Goal: Task Accomplishment & Management: Use online tool/utility

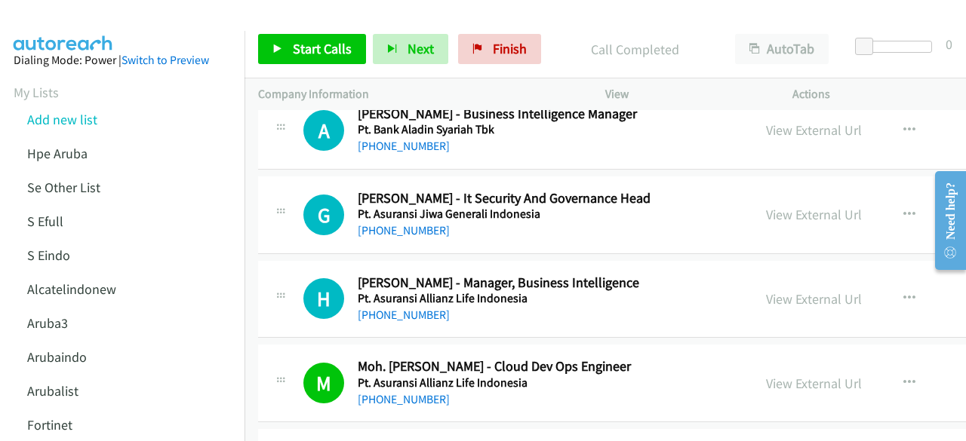
scroll to position [15421, 0]
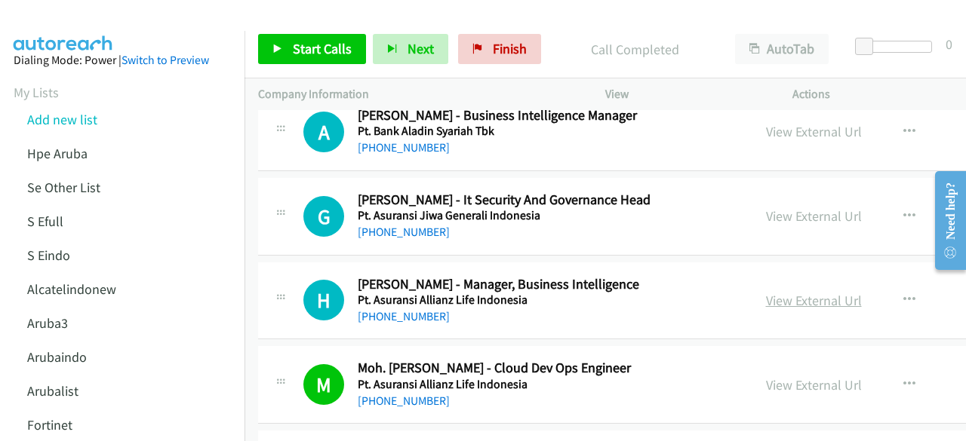
click at [783, 292] on link "View External Url" at bounding box center [814, 300] width 96 height 17
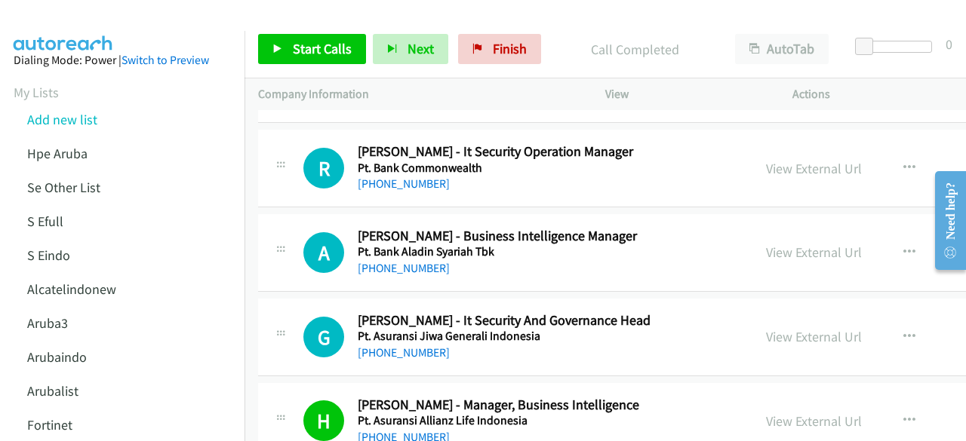
scroll to position [15301, 0]
click at [822, 328] on link "View External Url" at bounding box center [814, 336] width 96 height 17
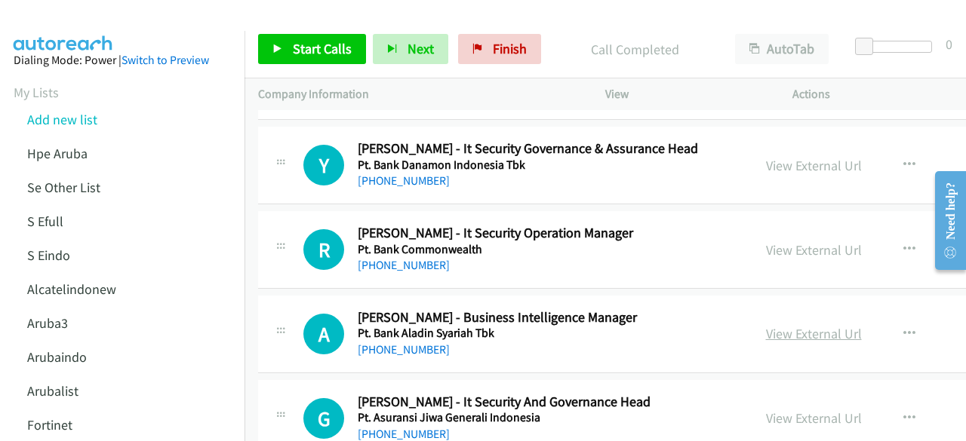
click at [769, 325] on link "View External Url" at bounding box center [814, 333] width 96 height 17
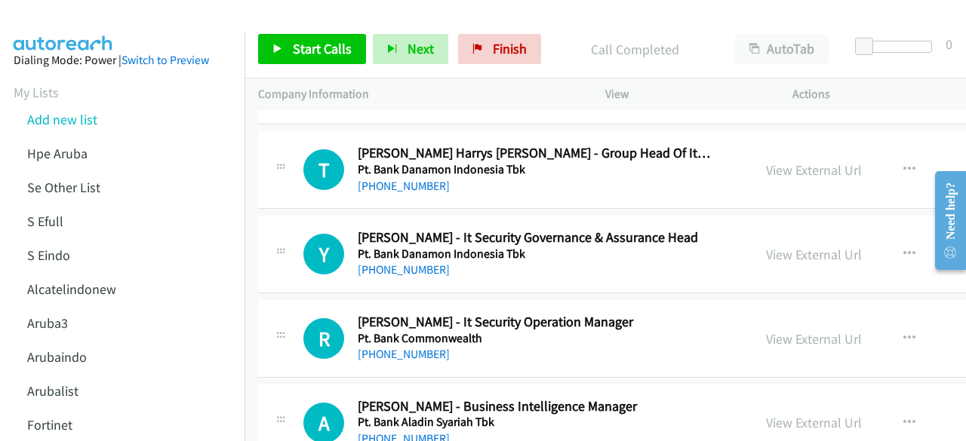
scroll to position [15130, 0]
click at [768, 314] on div "View External Url View External Url Schedule/Manage Callback Start Calls Here R…" at bounding box center [882, 339] width 260 height 50
click at [771, 330] on link "View External Url" at bounding box center [814, 338] width 96 height 17
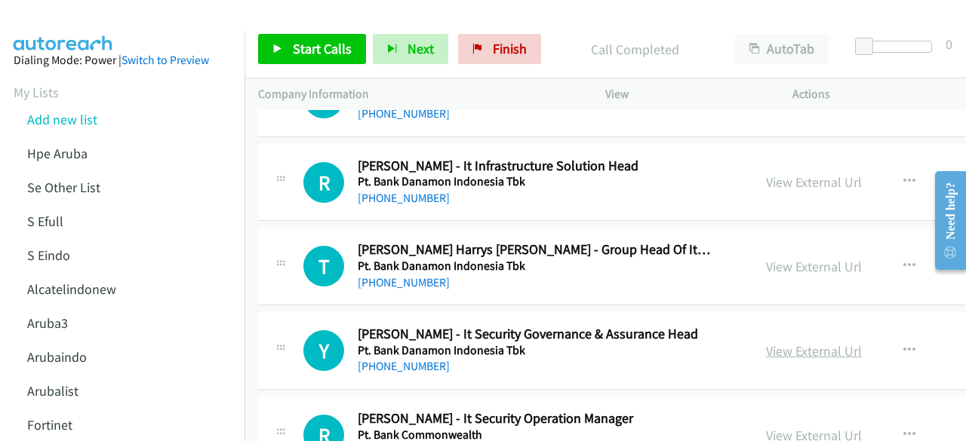
click at [768, 343] on link "View External Url" at bounding box center [814, 351] width 96 height 17
click at [766, 258] on link "View External Url" at bounding box center [814, 266] width 96 height 17
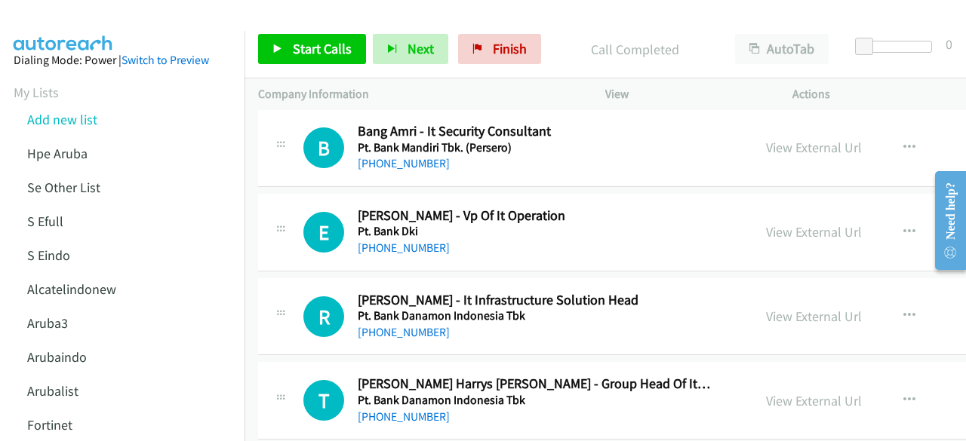
scroll to position [14899, 0]
click at [767, 308] on link "View External Url" at bounding box center [814, 316] width 96 height 17
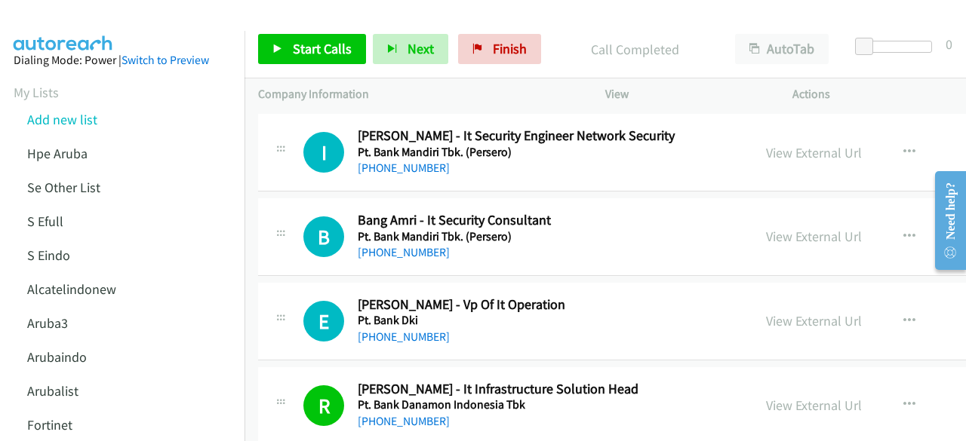
scroll to position [14807, 0]
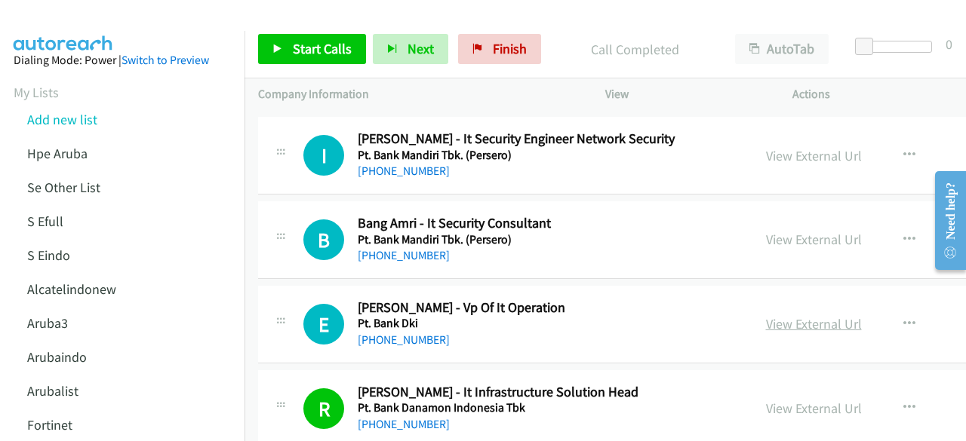
click at [791, 315] on link "View External Url" at bounding box center [814, 323] width 96 height 17
click at [784, 231] on link "View External Url" at bounding box center [814, 239] width 96 height 17
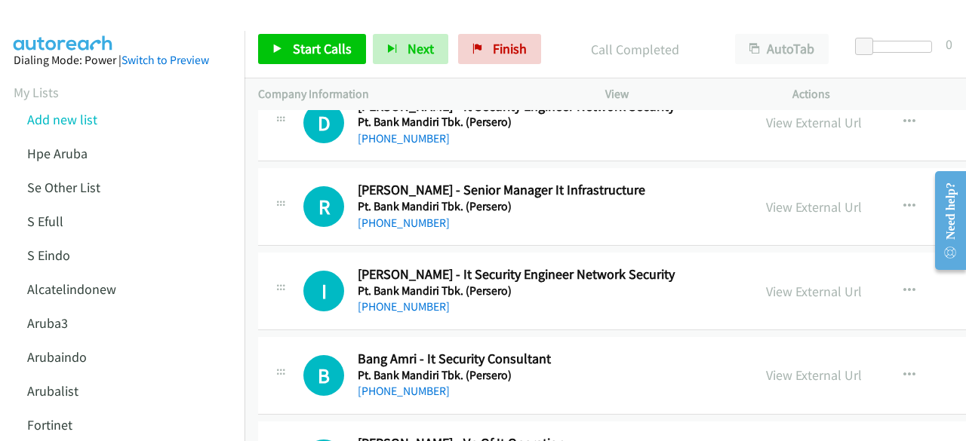
scroll to position [14668, 0]
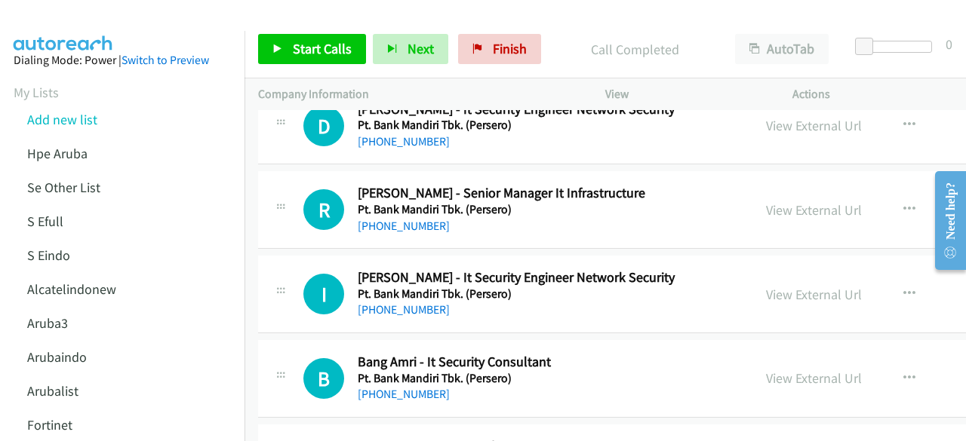
click at [804, 284] on div "View External Url" at bounding box center [814, 294] width 96 height 20
click at [804, 286] on link "View External Url" at bounding box center [814, 294] width 96 height 17
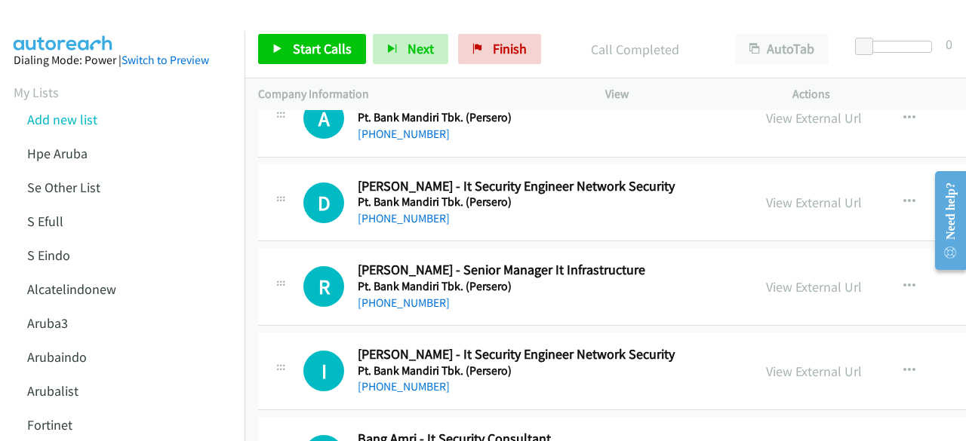
scroll to position [14590, 0]
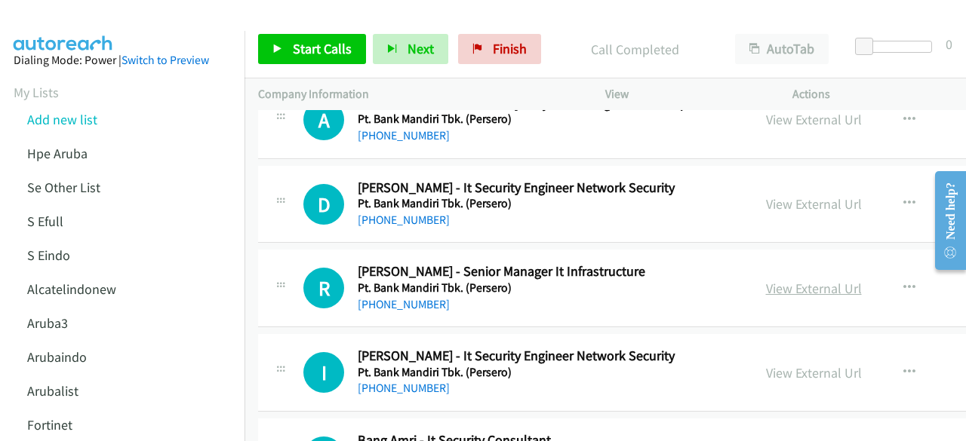
click at [777, 280] on link "View External Url" at bounding box center [814, 288] width 96 height 17
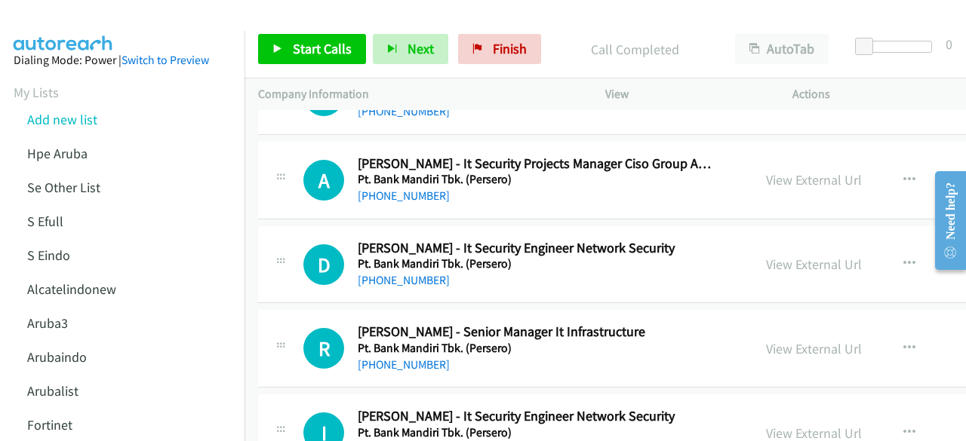
scroll to position [14530, 0]
click at [792, 256] on link "View External Url" at bounding box center [814, 264] width 96 height 17
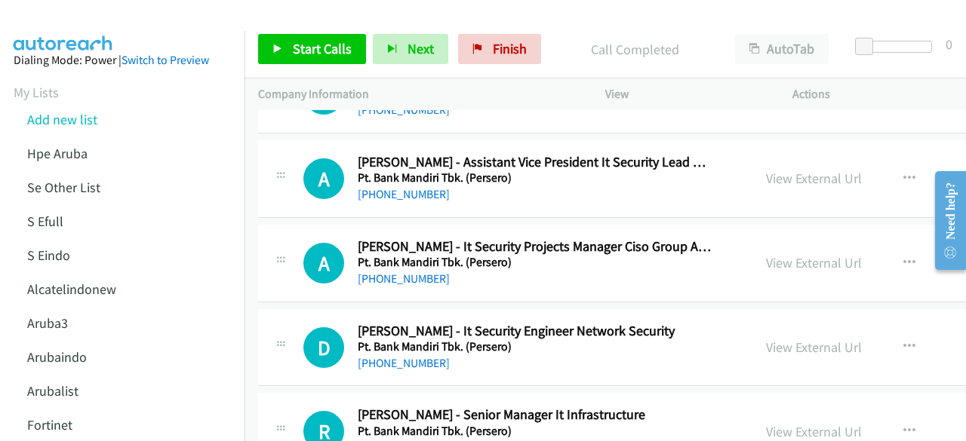
scroll to position [14435, 0]
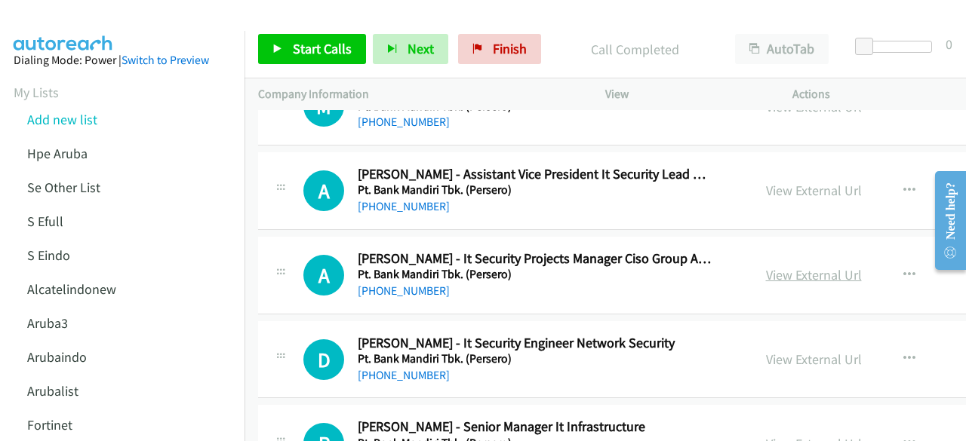
click at [799, 266] on link "View External Url" at bounding box center [814, 274] width 96 height 17
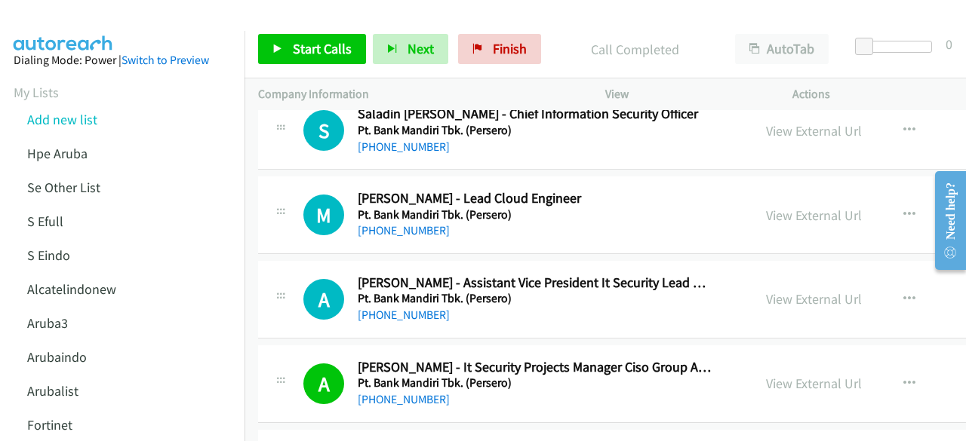
scroll to position [14324, 0]
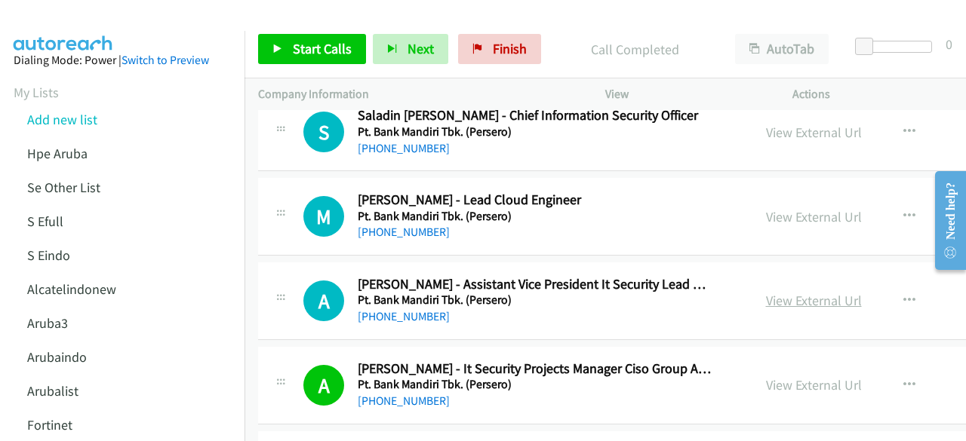
click at [804, 292] on link "View External Url" at bounding box center [814, 300] width 96 height 17
click at [786, 208] on link "View External Url" at bounding box center [814, 216] width 96 height 17
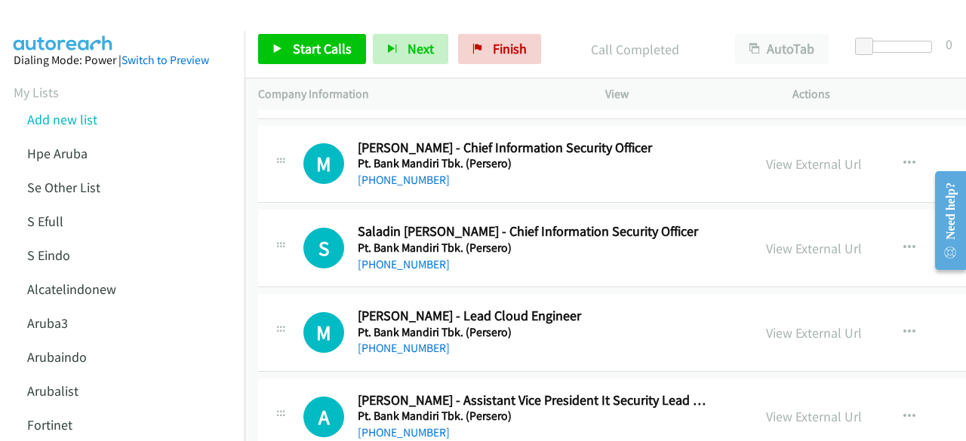
scroll to position [14205, 0]
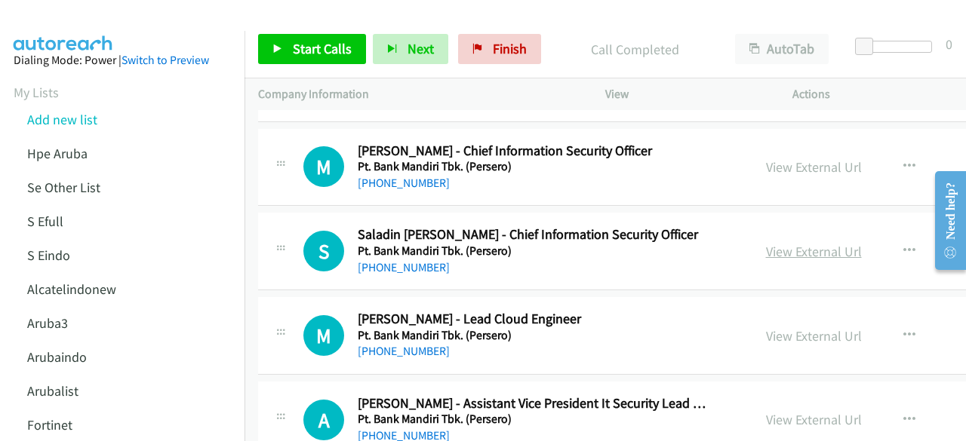
click at [766, 243] on link "View External Url" at bounding box center [814, 251] width 96 height 17
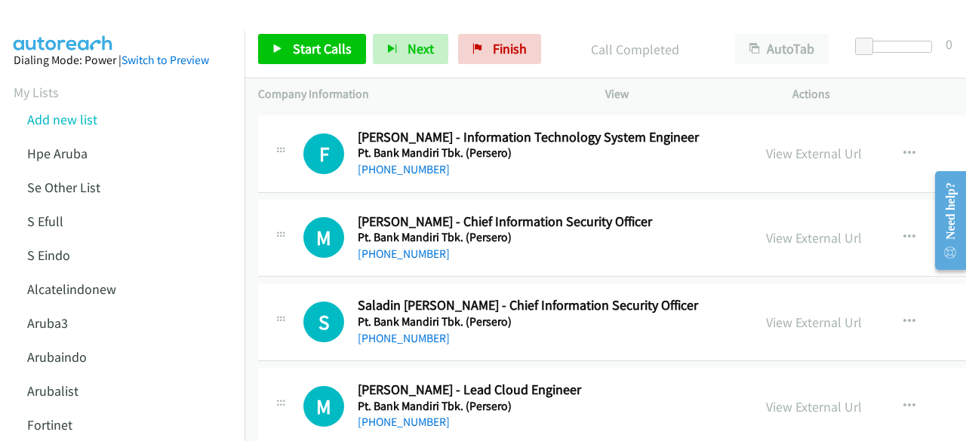
scroll to position [14133, 0]
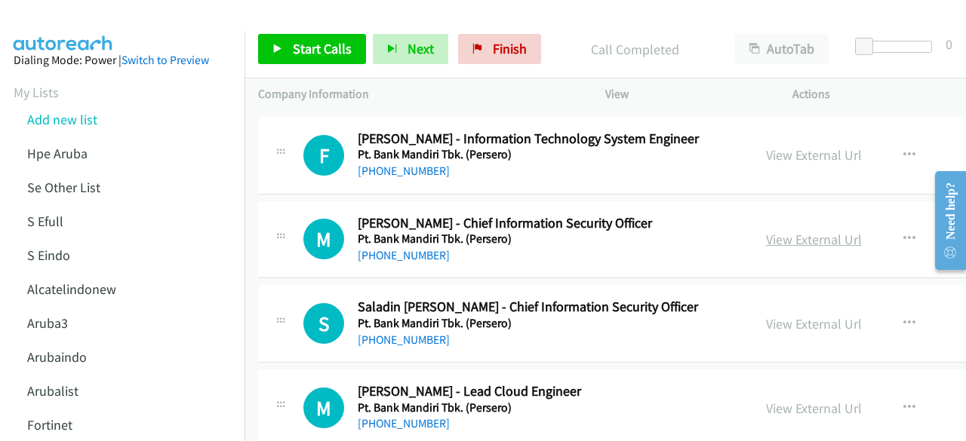
click at [774, 231] on link "View External Url" at bounding box center [814, 239] width 96 height 17
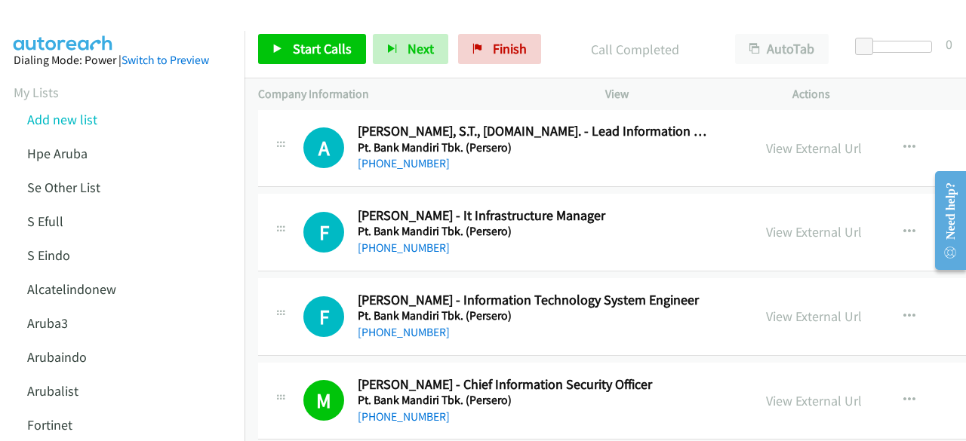
scroll to position [13970, 0]
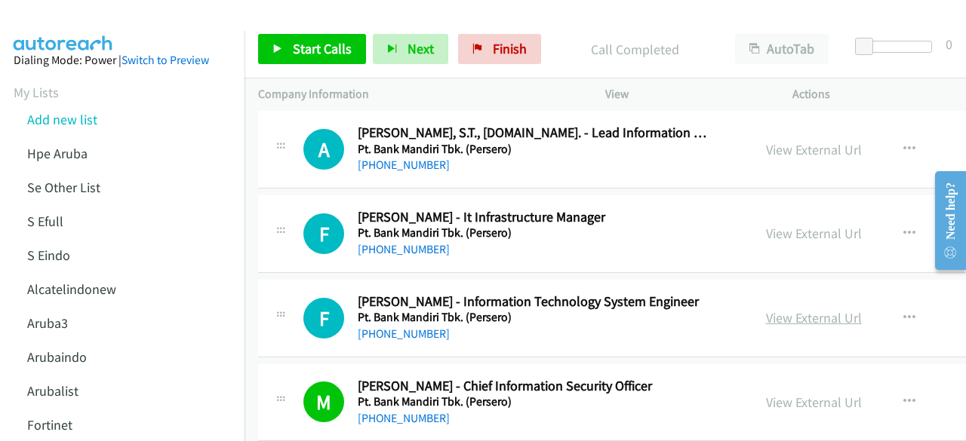
click at [791, 309] on link "View External Url" at bounding box center [814, 317] width 96 height 17
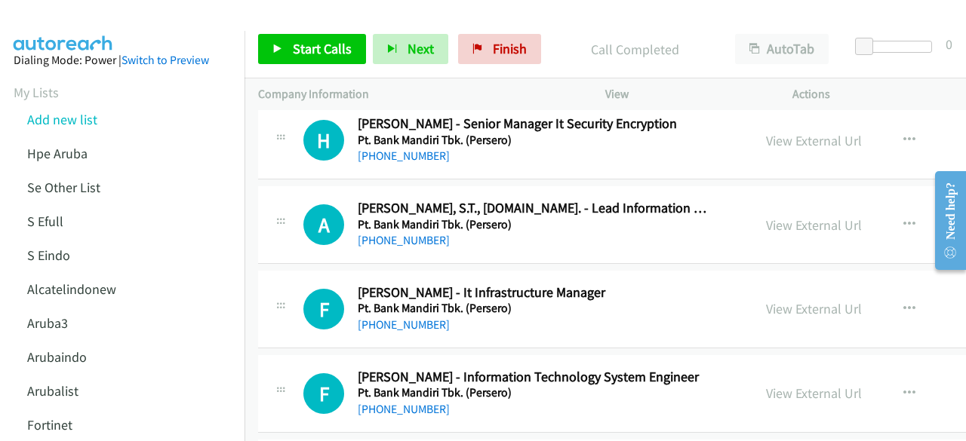
scroll to position [13893, 0]
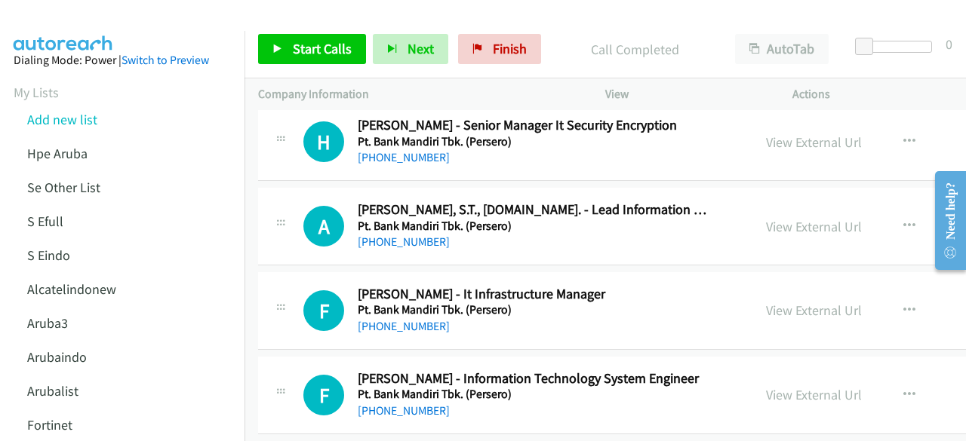
click at [794, 286] on div "View External Url View External Url Schedule/Manage Callback Start Calls Here R…" at bounding box center [882, 311] width 260 height 50
click at [794, 300] on div "View External Url" at bounding box center [814, 310] width 96 height 20
click at [794, 302] on link "View External Url" at bounding box center [814, 310] width 96 height 17
click at [782, 218] on link "View External Url" at bounding box center [814, 226] width 96 height 17
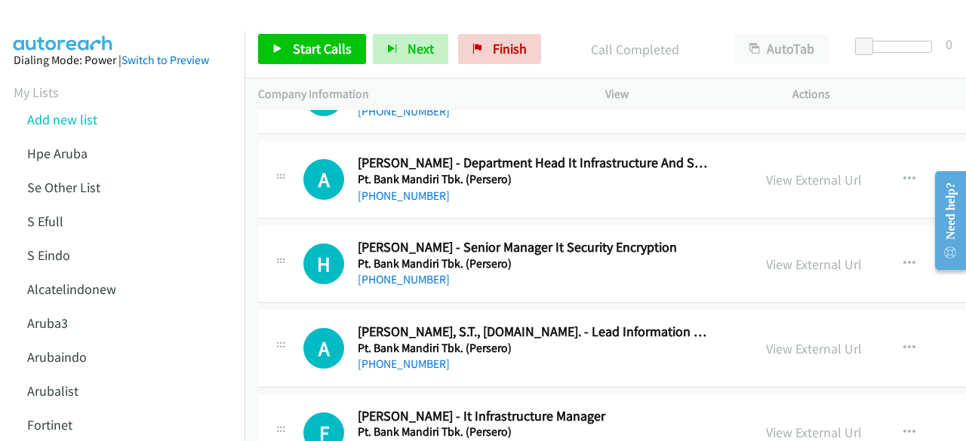
scroll to position [13760, 0]
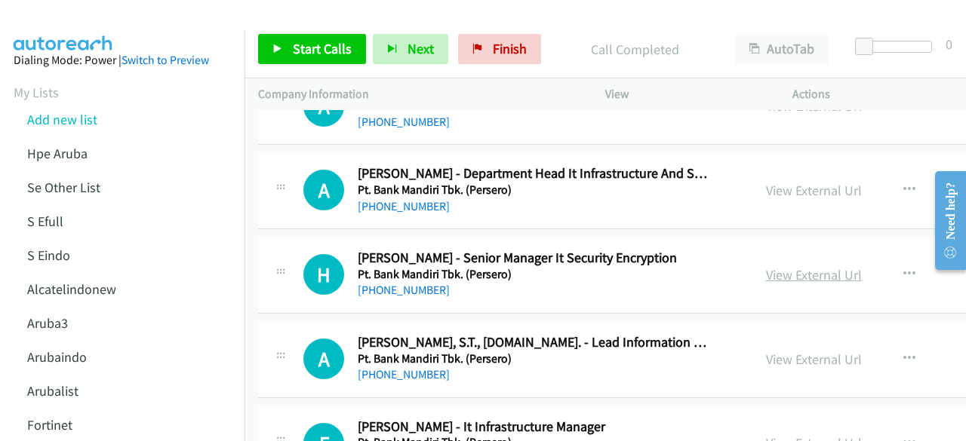
click at [766, 266] on link "View External Url" at bounding box center [814, 274] width 96 height 17
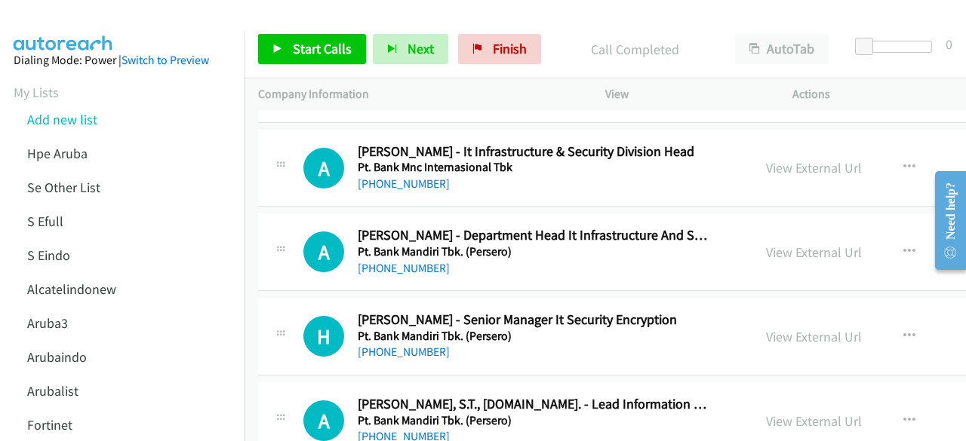
scroll to position [13682, 0]
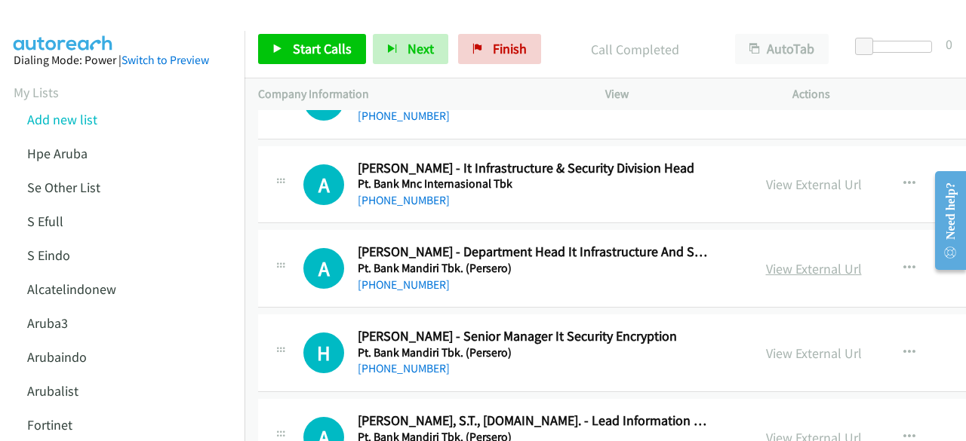
click at [766, 260] on link "View External Url" at bounding box center [814, 268] width 96 height 17
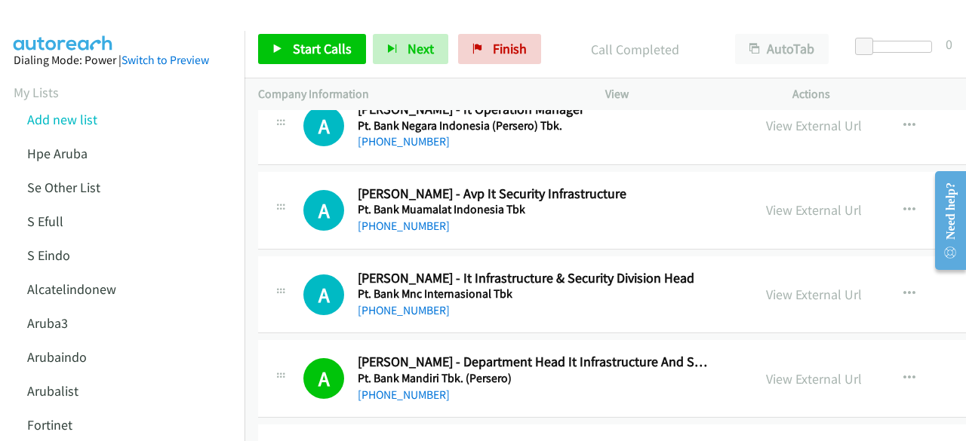
scroll to position [13570, 0]
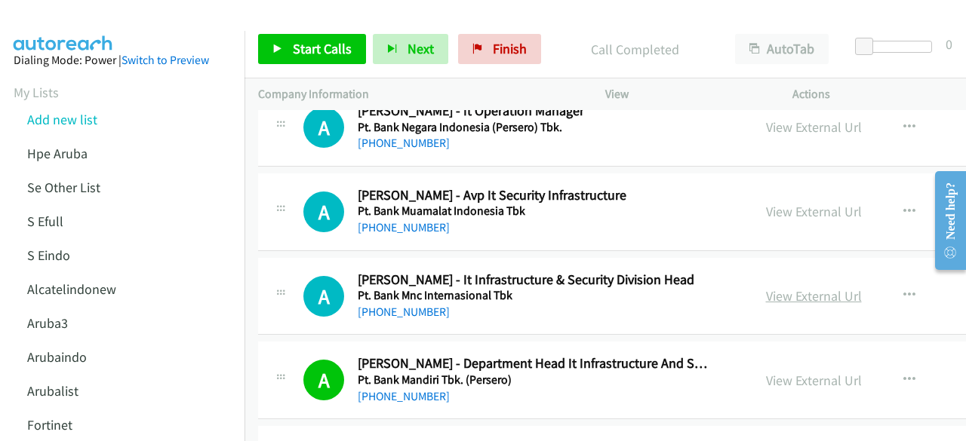
click at [801, 287] on link "View External Url" at bounding box center [814, 295] width 96 height 17
click at [767, 203] on link "View External Url" at bounding box center [814, 211] width 96 height 17
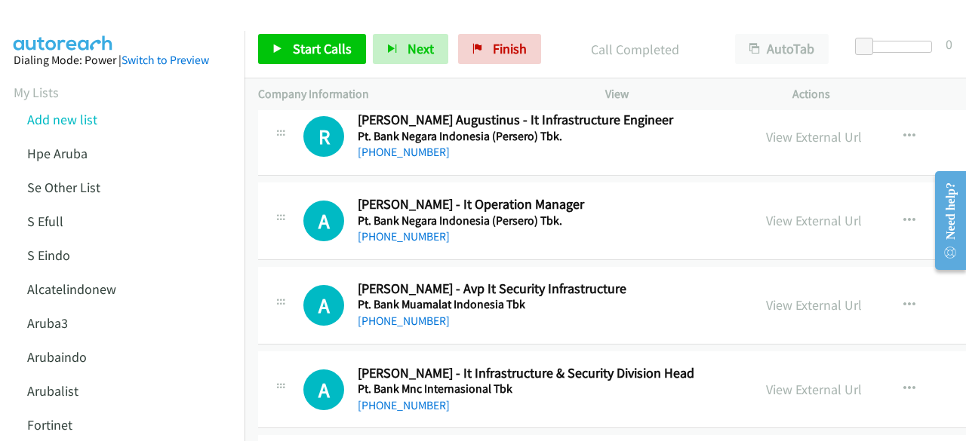
scroll to position [13475, 0]
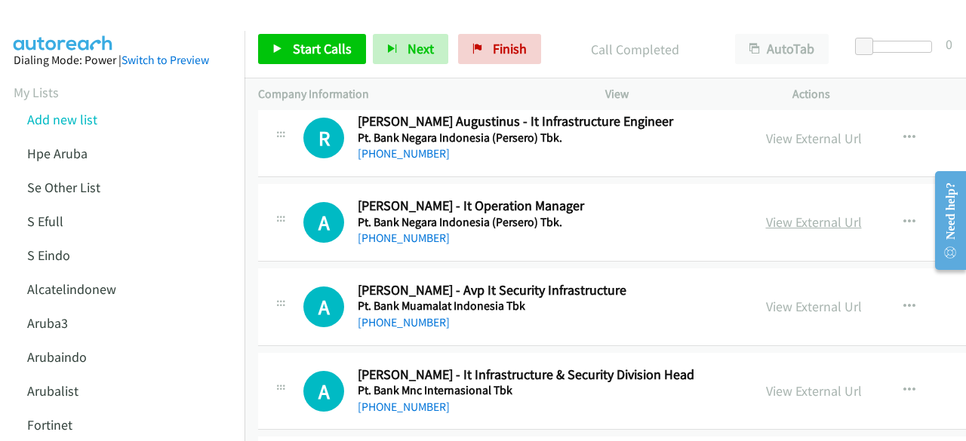
click at [771, 214] on link "View External Url" at bounding box center [814, 222] width 96 height 17
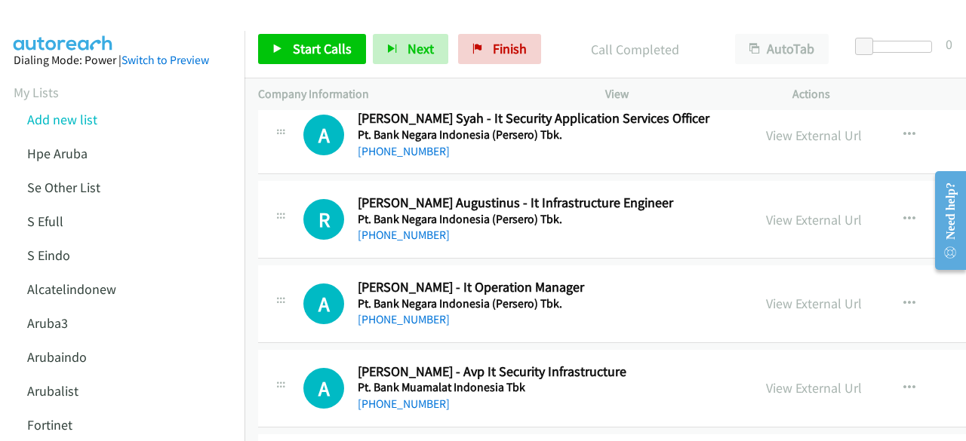
scroll to position [13390, 0]
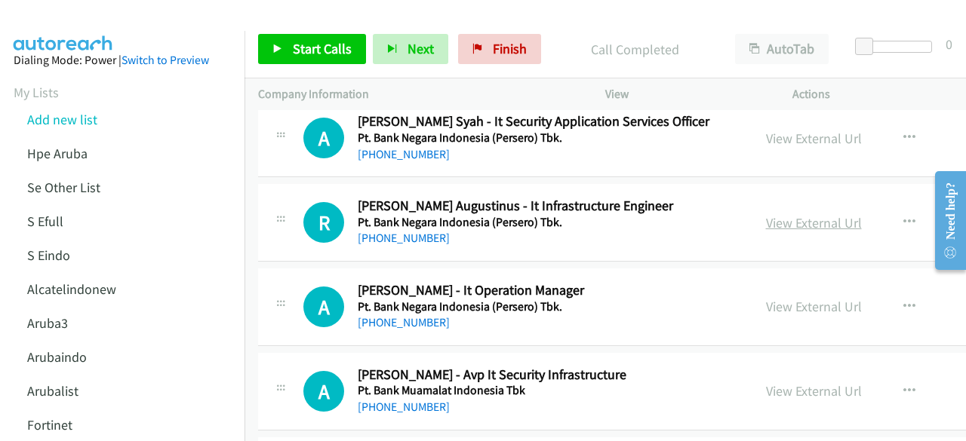
click at [797, 214] on link "View External Url" at bounding box center [814, 222] width 96 height 17
